Goal: Check status: Check status

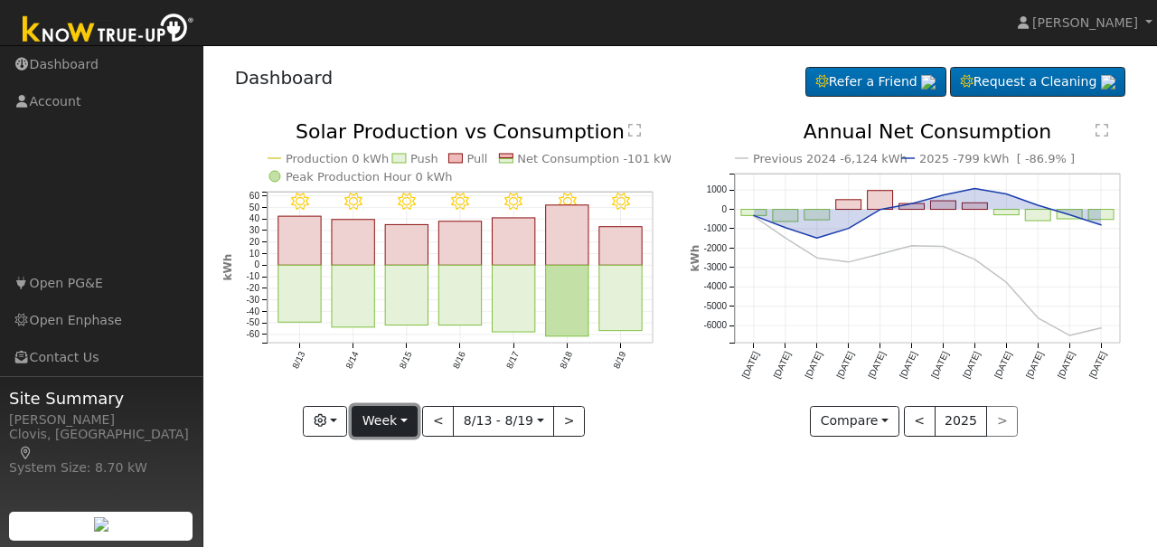
click at [409, 419] on button "Week" at bounding box center [385, 421] width 66 height 31
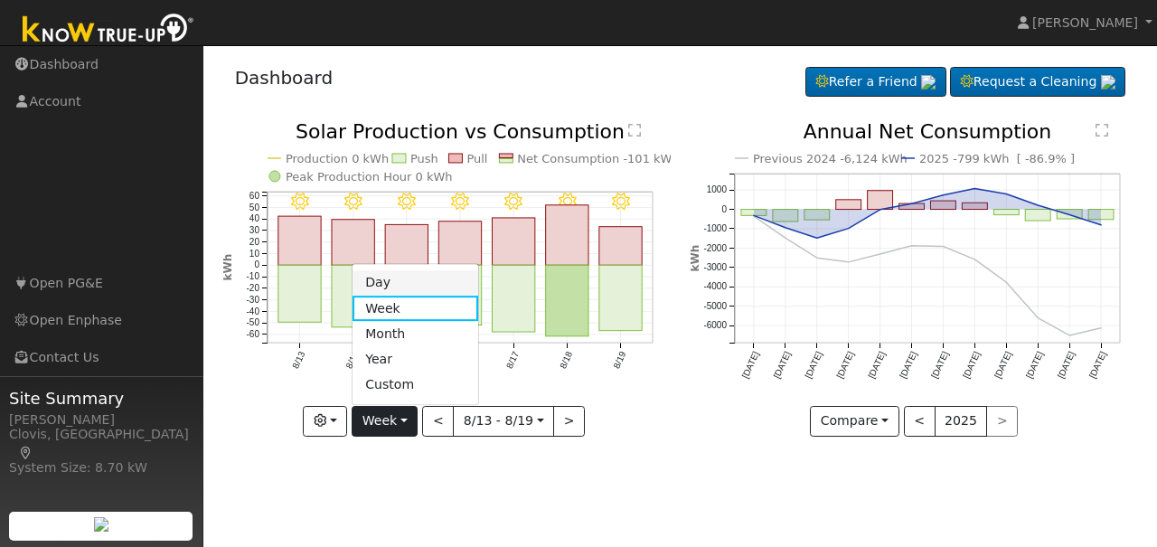
click at [382, 279] on link "Day" at bounding box center [416, 282] width 126 height 25
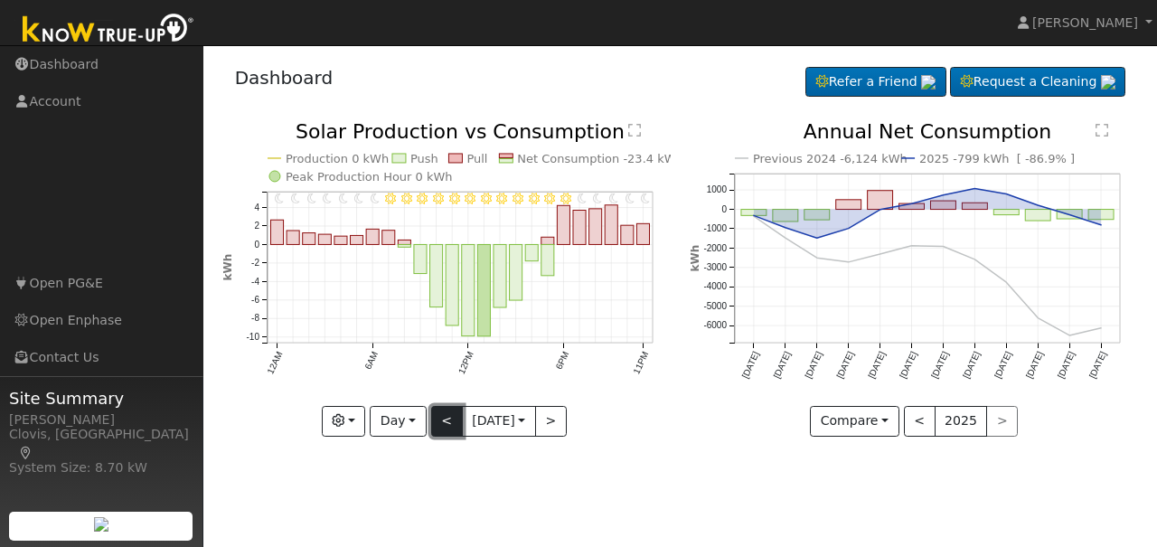
click at [436, 430] on button "<" at bounding box center [447, 421] width 32 height 31
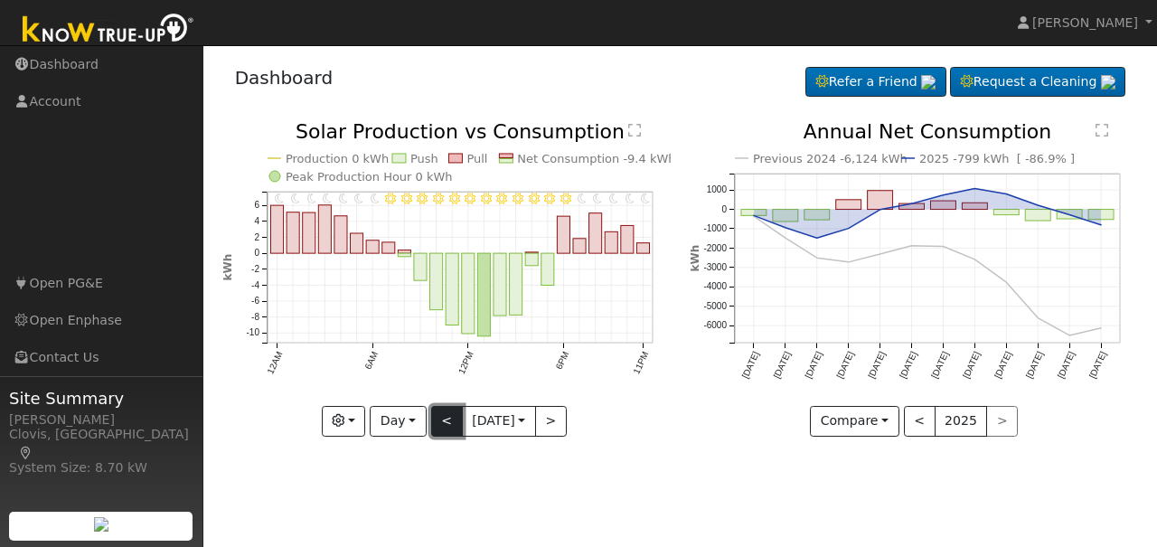
click at [436, 429] on button "<" at bounding box center [447, 421] width 32 height 31
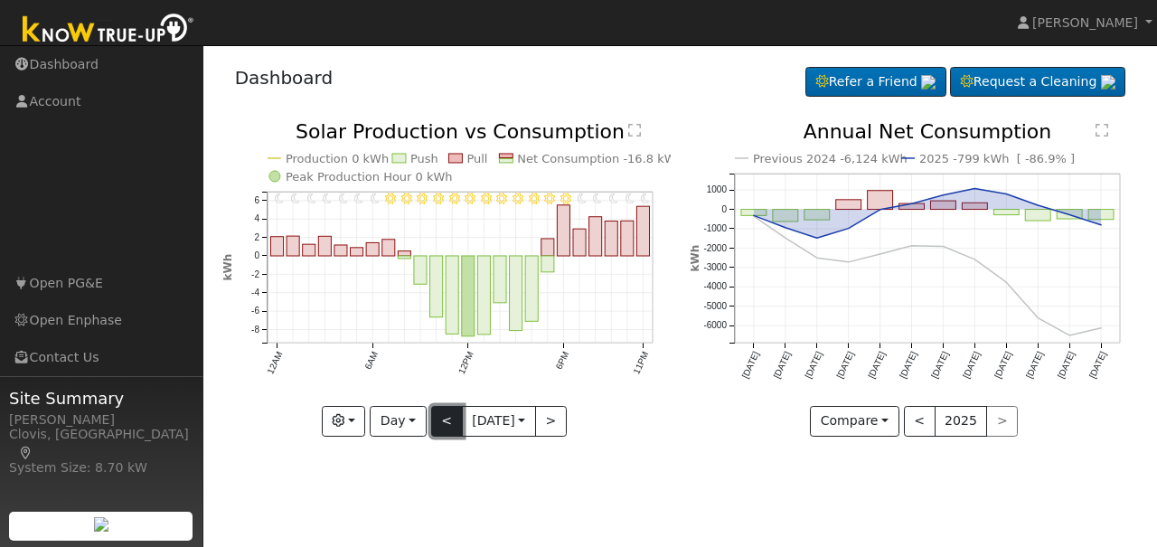
click at [436, 429] on button "<" at bounding box center [447, 421] width 32 height 31
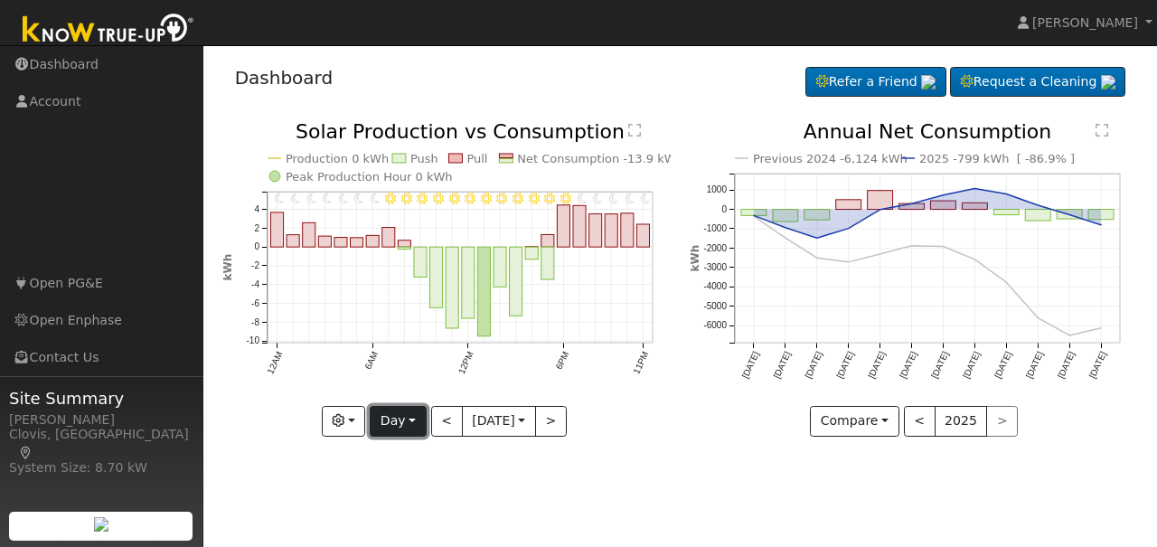
click at [407, 424] on button "Day" at bounding box center [398, 421] width 56 height 31
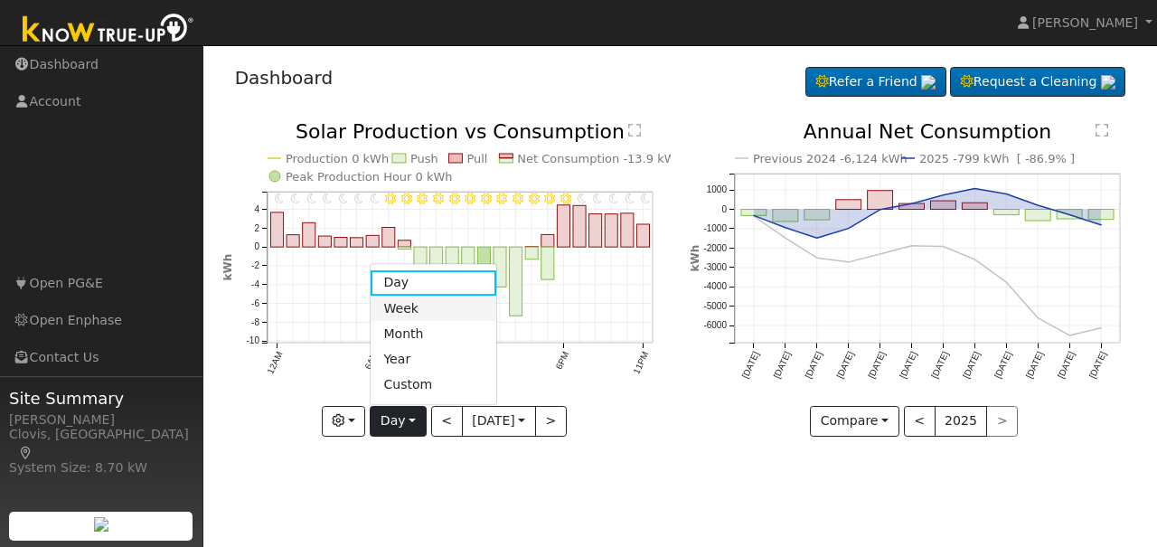
click at [401, 321] on link "Month" at bounding box center [434, 333] width 126 height 25
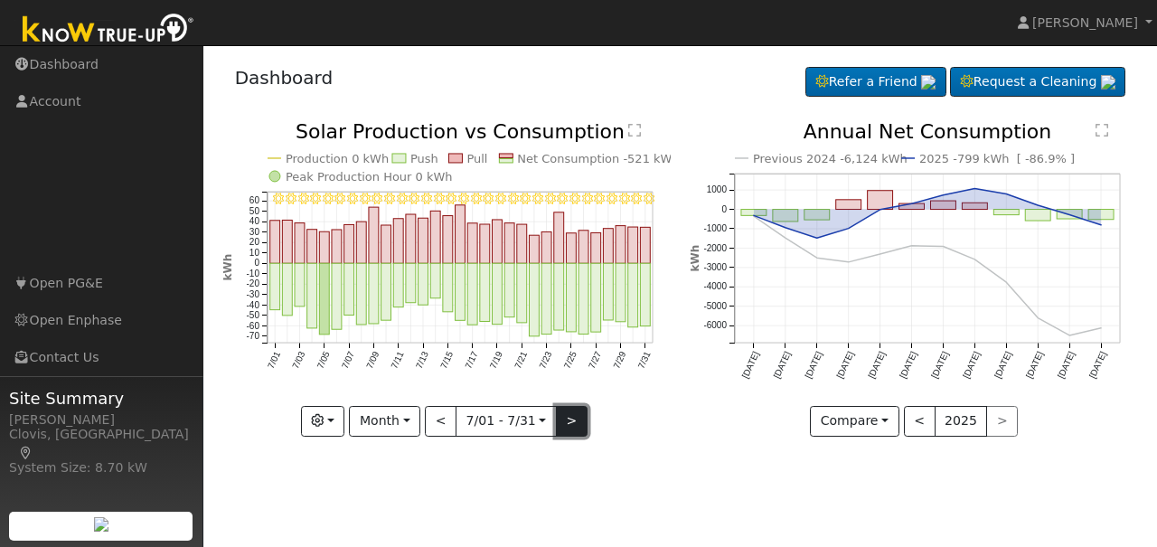
click at [562, 424] on button ">" at bounding box center [572, 421] width 32 height 31
type input "[DATE]"
